Goal: Book appointment/travel/reservation

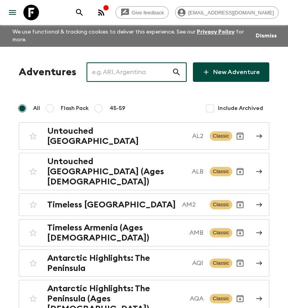
click at [122, 77] on input "text" at bounding box center [128, 72] width 85 height 22
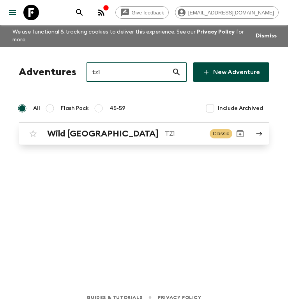
type input "tz1"
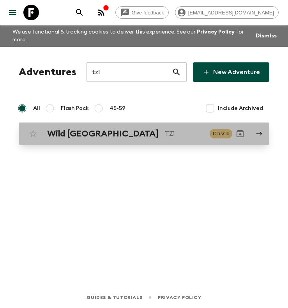
click at [165, 137] on p "TZ1" at bounding box center [184, 133] width 39 height 9
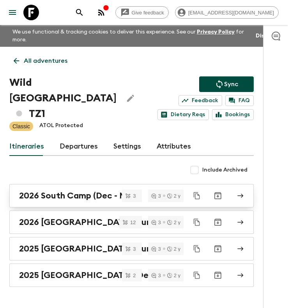
scroll to position [19, 0]
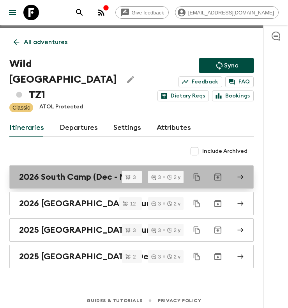
click at [83, 172] on h2 "2026 South Camp (Dec - Mar)" at bounding box center [78, 177] width 119 height 10
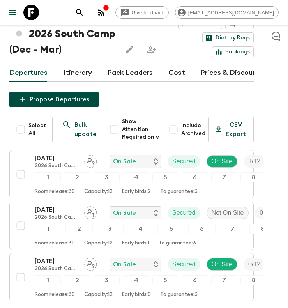
scroll to position [61, 0]
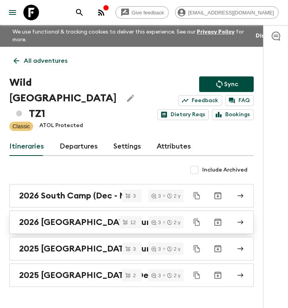
click at [87, 217] on h2 "2026 [GEOGRAPHIC_DATA] (Jun - Nov)" at bounding box center [98, 222] width 159 height 10
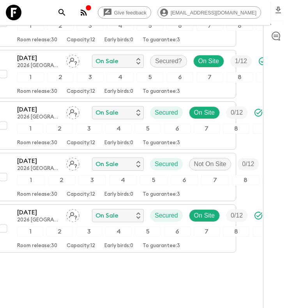
scroll to position [591, 0]
